Goal: Information Seeking & Learning: Learn about a topic

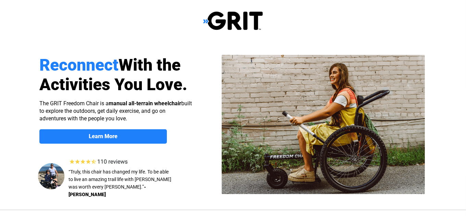
select select "US"
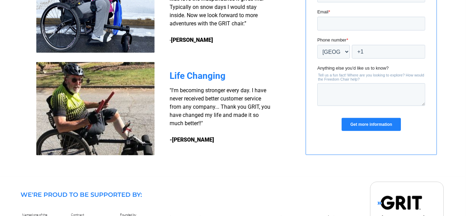
scroll to position [616, 0]
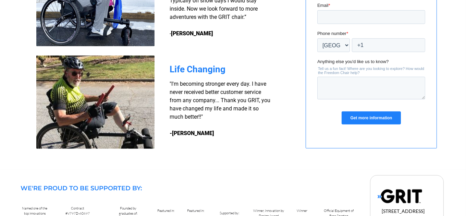
click at [357, 120] on input "Get more information" at bounding box center [370, 118] width 59 height 13
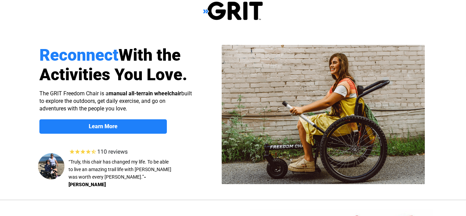
scroll to position [0, 0]
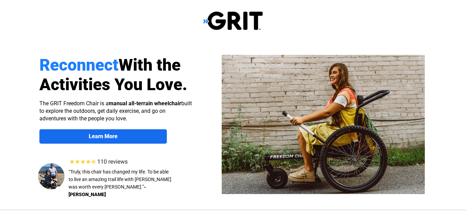
click at [90, 138] on strong "Learn More" at bounding box center [103, 136] width 29 height 7
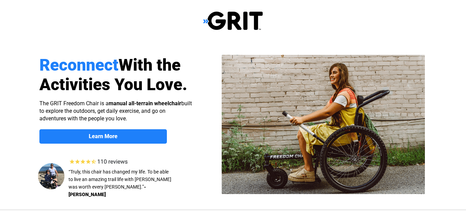
scroll to position [529, 0]
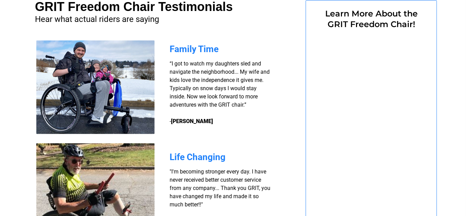
select select "US"
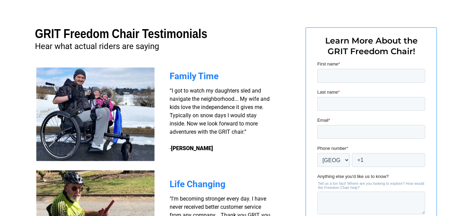
scroll to position [476, 0]
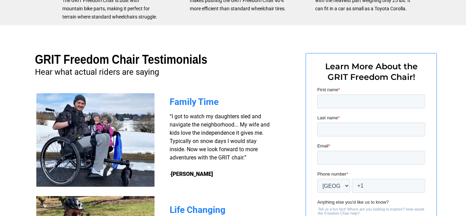
click at [188, 133] on span "“I got to watch my daughters sled and navigate the neighborhood... My wife and …" at bounding box center [220, 145] width 100 height 64
click at [184, 102] on span "Family Time" at bounding box center [194, 102] width 49 height 10
click at [74, 128] on img at bounding box center [95, 139] width 118 height 93
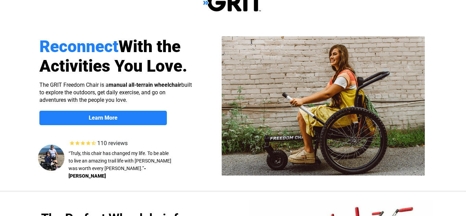
scroll to position [0, 0]
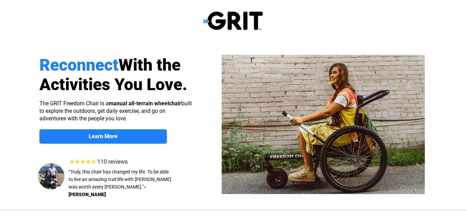
drag, startPoint x: 218, startPoint y: 152, endPoint x: 225, endPoint y: 154, distance: 6.6
